Goal: Navigation & Orientation: Find specific page/section

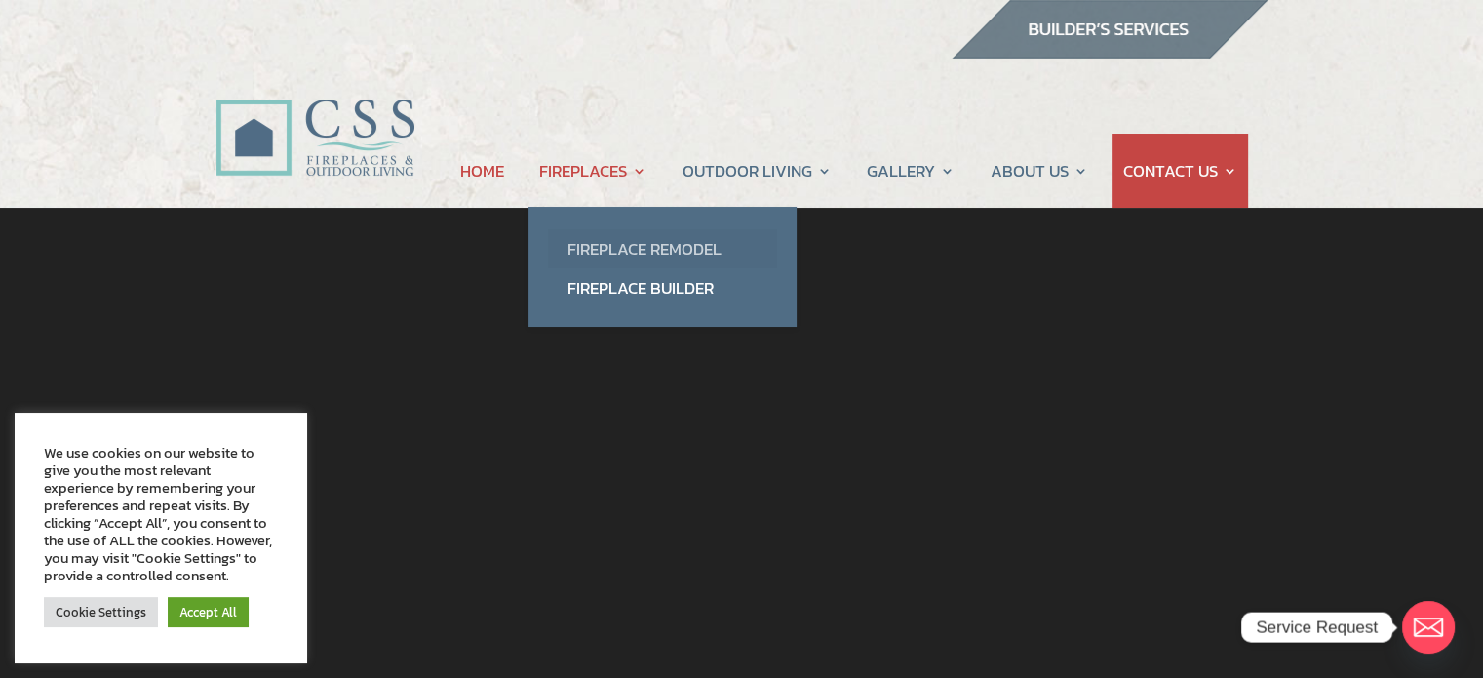
click at [632, 253] on link "Fireplace Remodel" at bounding box center [662, 248] width 229 height 39
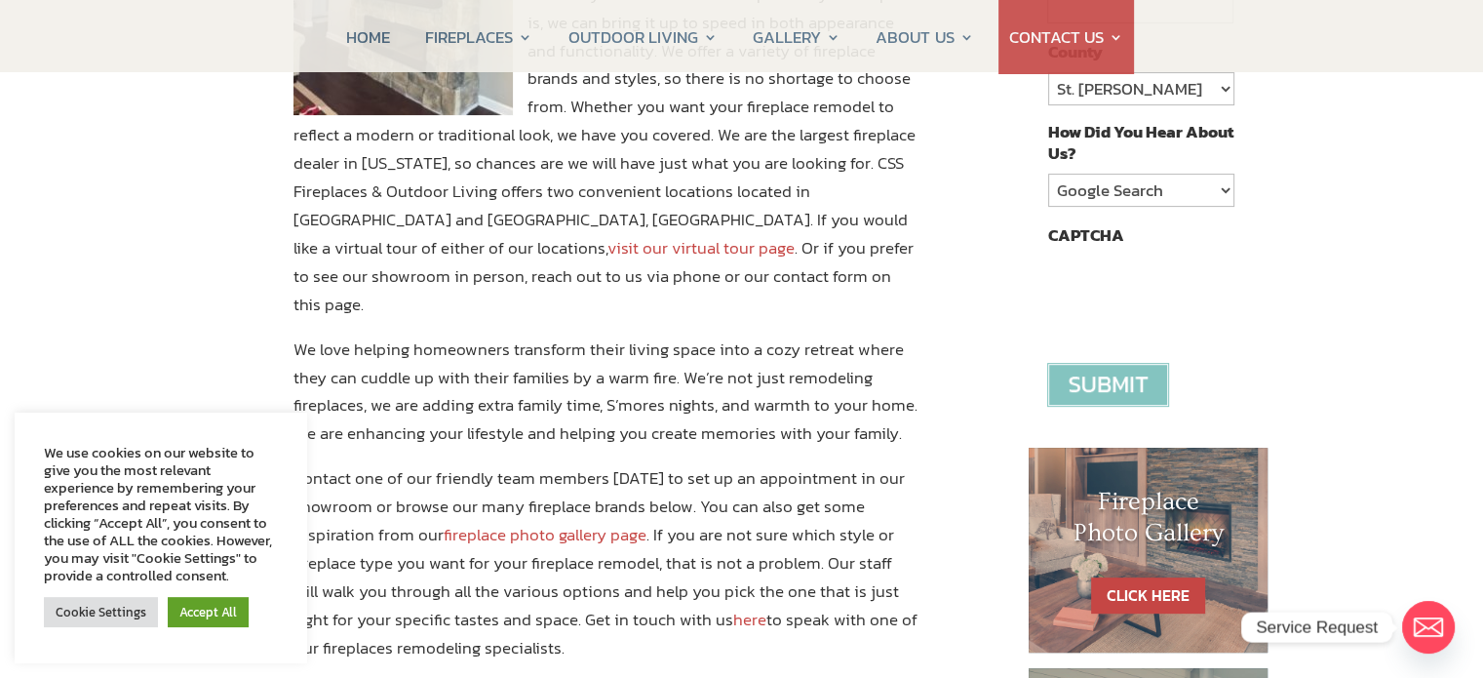
scroll to position [593, 0]
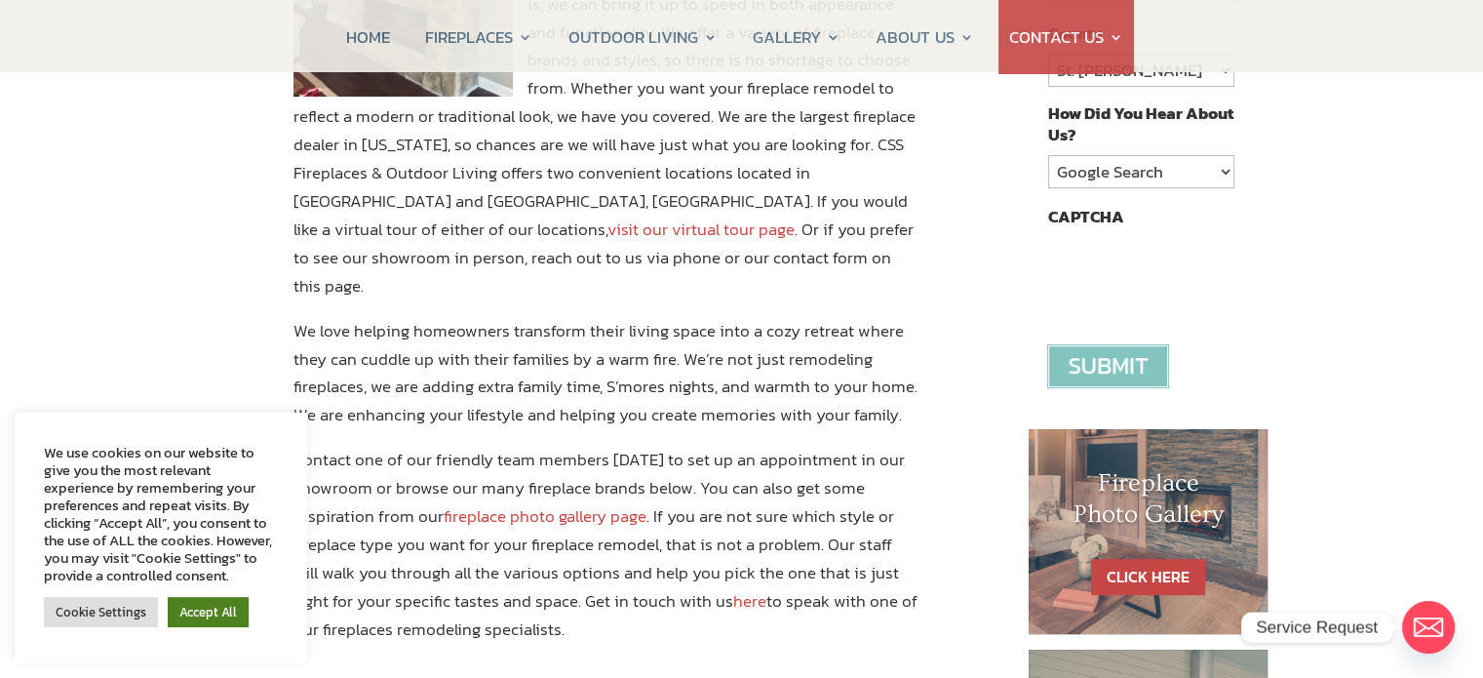
click at [226, 615] on link "Accept All" at bounding box center [208, 612] width 81 height 30
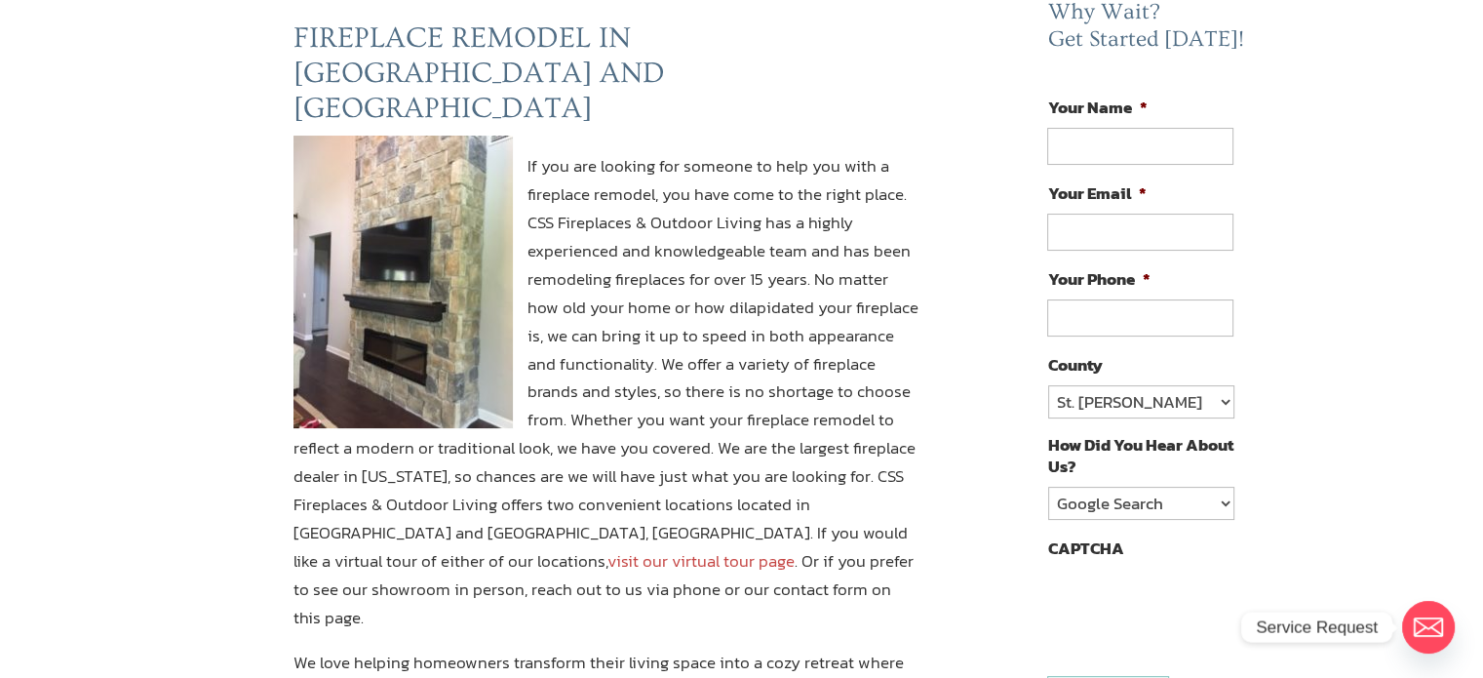
scroll to position [0, 0]
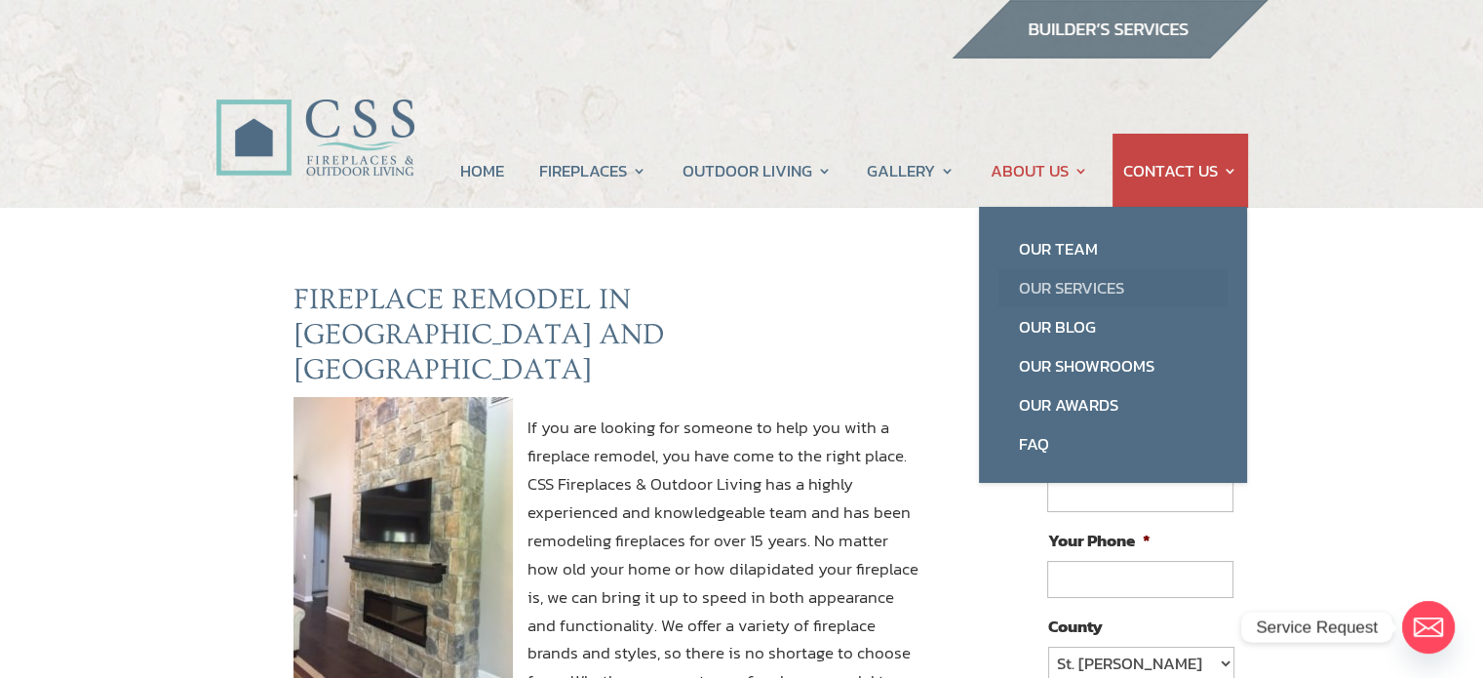
click at [1064, 291] on link "Our Services" at bounding box center [1113, 287] width 229 height 39
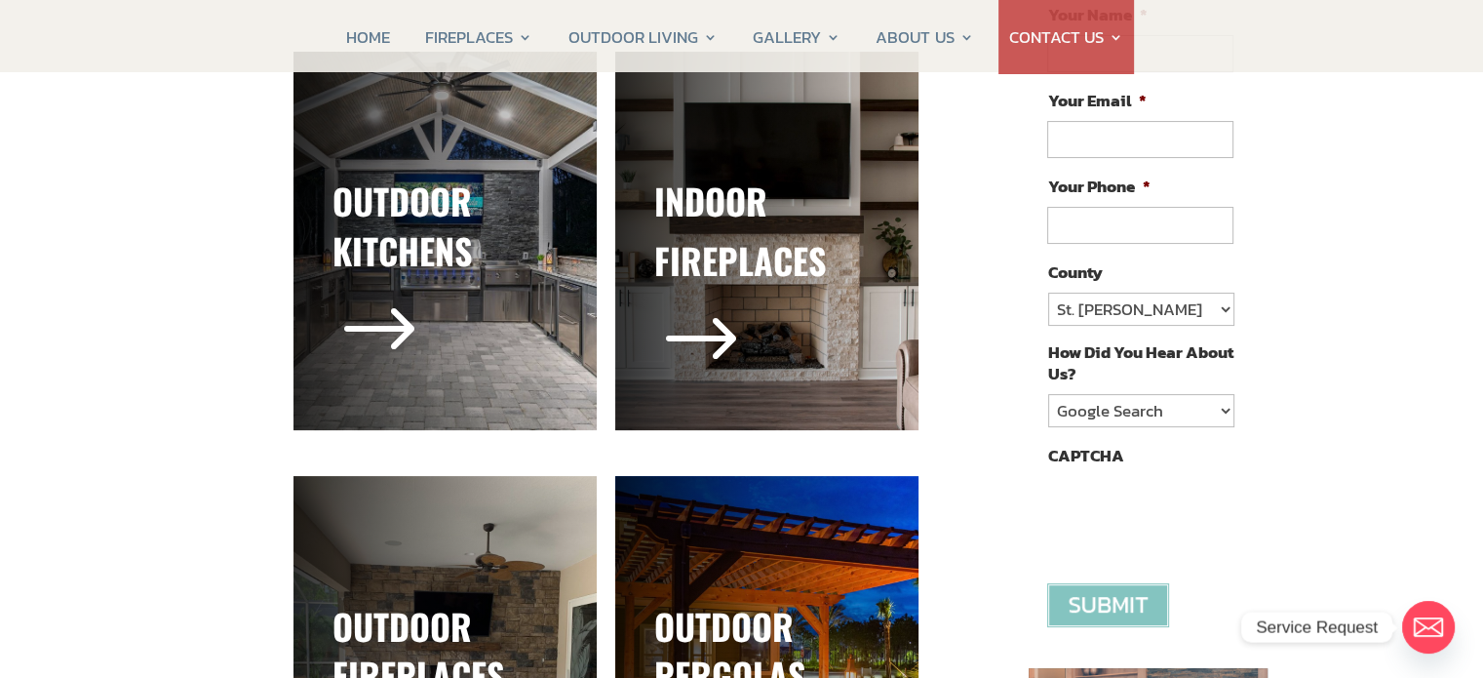
scroll to position [351, 0]
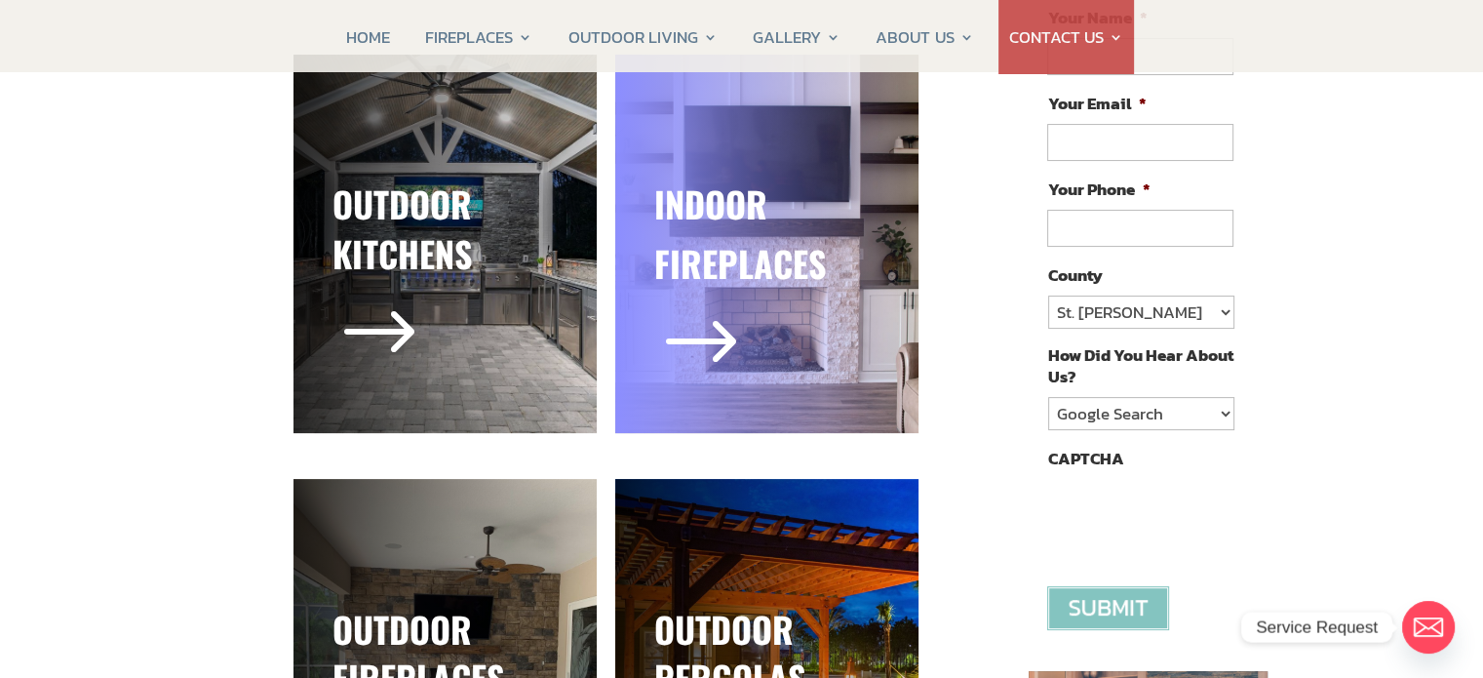
click at [792, 245] on h3 "fireplaces" at bounding box center [766, 268] width 225 height 59
